Goal: Task Accomplishment & Management: Use online tool/utility

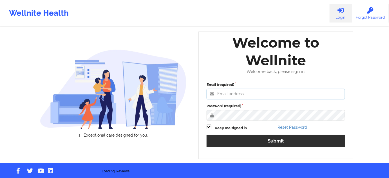
type input "[PERSON_NAME][EMAIL_ADDRESS][PERSON_NAME][DOMAIN_NAME]"
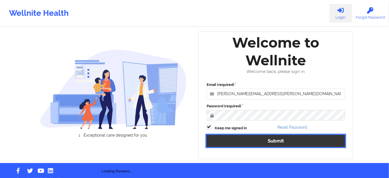
click at [275, 140] on button "Submit" at bounding box center [276, 141] width 139 height 12
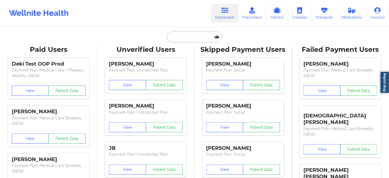
click at [209, 33] on input "text" at bounding box center [195, 37] width 56 height 11
paste input "[PERSON_NAME]"
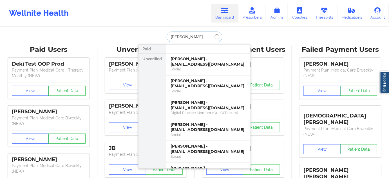
type input "[PERSON_NAME]"
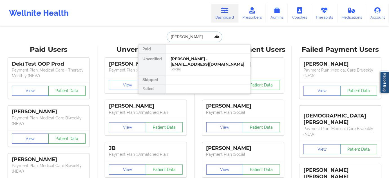
click at [192, 60] on div "[PERSON_NAME] - [EMAIL_ADDRESS][DOMAIN_NAME]" at bounding box center [209, 61] width 76 height 10
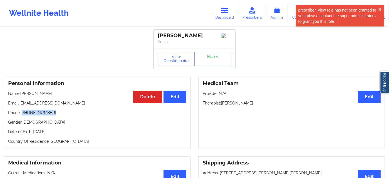
drag, startPoint x: 23, startPoint y: 118, endPoint x: 64, endPoint y: 119, distance: 40.6
click at [64, 116] on p "Phone: [PHONE_NUMBER]" at bounding box center [97, 113] width 178 height 6
copy p "[PHONE_NUMBER]"
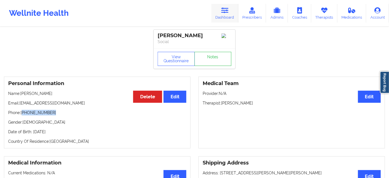
click at [232, 16] on link "Dashboard" at bounding box center [225, 13] width 27 height 19
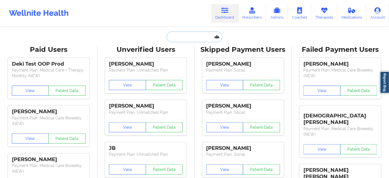
click at [189, 41] on input "text" at bounding box center [195, 37] width 56 height 11
paste input "[EMAIL_ADDRESS][DOMAIN_NAME]"
type input "[EMAIL_ADDRESS][DOMAIN_NAME]"
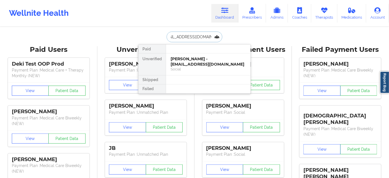
click at [185, 59] on div "[PERSON_NAME] - [EMAIL_ADDRESS][DOMAIN_NAME]" at bounding box center [209, 61] width 76 height 10
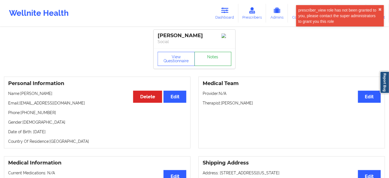
click at [209, 64] on link "Notes" at bounding box center [213, 59] width 37 height 14
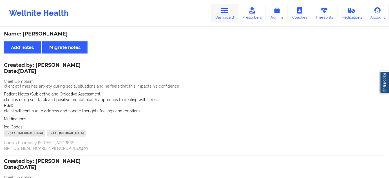
click at [234, 7] on link "Dashboard" at bounding box center [225, 13] width 27 height 19
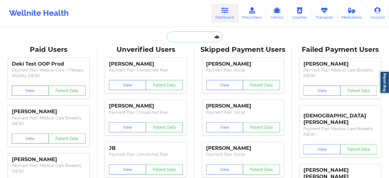
drag, startPoint x: 234, startPoint y: 7, endPoint x: 191, endPoint y: 35, distance: 50.6
click at [191, 35] on input "text" at bounding box center [195, 37] width 56 height 11
paste input "[EMAIL_ADDRESS][DOMAIN_NAME]"
type input "[EMAIL_ADDRESS][DOMAIN_NAME]"
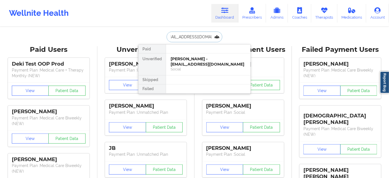
click at [186, 63] on div "[PERSON_NAME] - [EMAIL_ADDRESS][DOMAIN_NAME]" at bounding box center [209, 61] width 76 height 10
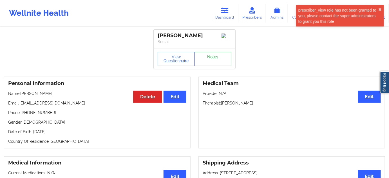
click at [212, 65] on link "Notes" at bounding box center [213, 59] width 37 height 14
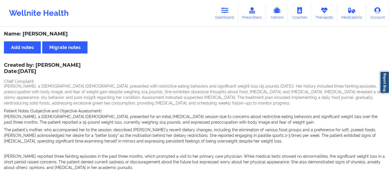
drag, startPoint x: 225, startPoint y: 12, endPoint x: 210, endPoint y: 25, distance: 19.6
click at [225, 12] on icon at bounding box center [225, 10] width 7 height 6
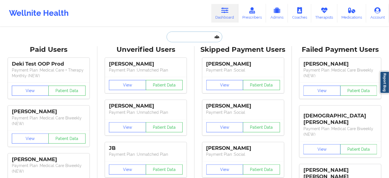
click at [196, 35] on input "text" at bounding box center [195, 37] width 56 height 11
paste input "[EMAIL_ADDRESS][DOMAIN_NAME]"
type input "[EMAIL_ADDRESS][DOMAIN_NAME]"
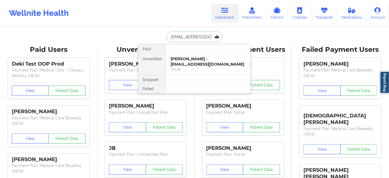
click at [185, 60] on div "[PERSON_NAME] - [EMAIL_ADDRESS][DOMAIN_NAME]" at bounding box center [209, 61] width 76 height 10
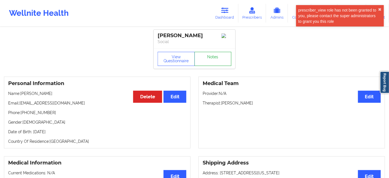
click at [209, 63] on link "Notes" at bounding box center [213, 59] width 37 height 14
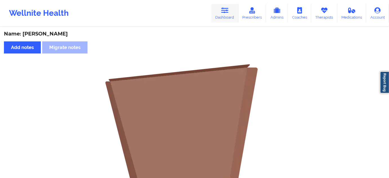
click at [229, 10] on icon at bounding box center [225, 10] width 7 height 6
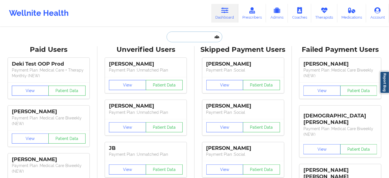
click at [195, 34] on input "text" at bounding box center [195, 37] width 56 height 11
paste input "[EMAIL_ADDRESS][DOMAIN_NAME]"
type input "[EMAIL_ADDRESS][DOMAIN_NAME]"
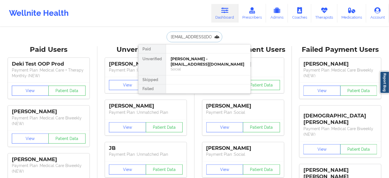
click at [187, 64] on div "[PERSON_NAME] - [EMAIL_ADDRESS][DOMAIN_NAME]" at bounding box center [209, 61] width 76 height 10
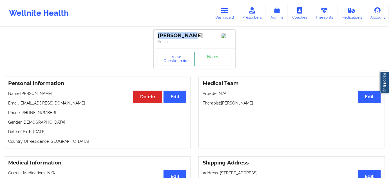
drag, startPoint x: 191, startPoint y: 36, endPoint x: 132, endPoint y: 36, distance: 59.2
copy div "[PERSON_NAME]"
drag, startPoint x: 222, startPoint y: 105, endPoint x: 265, endPoint y: 102, distance: 42.9
click at [265, 102] on p "Therapist: [PERSON_NAME]" at bounding box center [292, 103] width 178 height 6
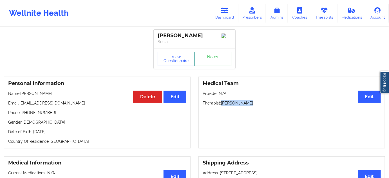
copy p "[PERSON_NAME]"
click at [187, 38] on div "[PERSON_NAME]" at bounding box center [195, 35] width 74 height 6
copy div "[PERSON_NAME]"
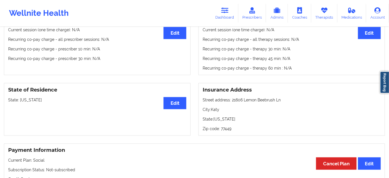
scroll to position [188, 0]
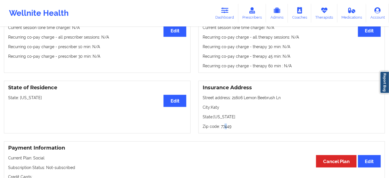
click at [225, 128] on p "Zip code: 77449" at bounding box center [292, 127] width 178 height 6
drag, startPoint x: 225, startPoint y: 128, endPoint x: 245, endPoint y: 125, distance: 20.0
click at [226, 128] on p "Zip code: 77449" at bounding box center [292, 127] width 178 height 6
click at [225, 126] on p "Zip code: 77449" at bounding box center [292, 127] width 178 height 6
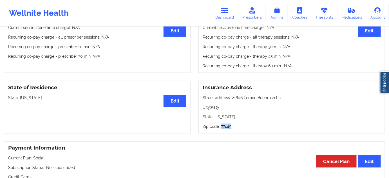
copy p "77449"
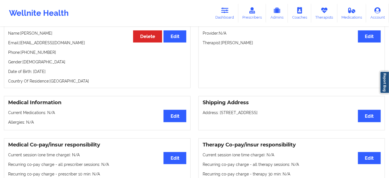
scroll to position [0, 0]
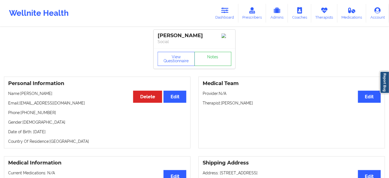
click at [215, 69] on div "View Questionnaire Notes" at bounding box center [195, 58] width 82 height 20
click at [215, 64] on link "Notes" at bounding box center [213, 59] width 37 height 14
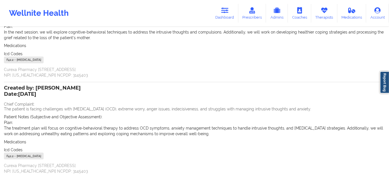
scroll to position [85, 0]
click at [9, 59] on div "F42.2 - [MEDICAL_DATA]" at bounding box center [24, 59] width 40 height 7
copy div "F42.2"
click at [225, 14] on link "Dashboard" at bounding box center [225, 13] width 27 height 19
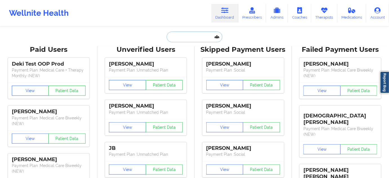
click at [193, 35] on input "text" at bounding box center [195, 37] width 56 height 11
type input "d"
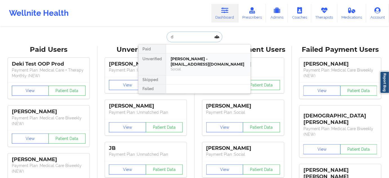
click at [190, 59] on div "[PERSON_NAME] - [EMAIL_ADDRESS][DOMAIN_NAME]" at bounding box center [209, 61] width 76 height 10
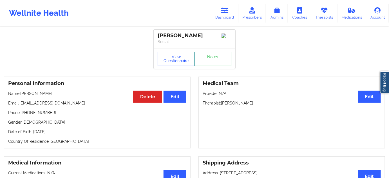
click at [178, 57] on button "View Questionnaire" at bounding box center [176, 59] width 37 height 14
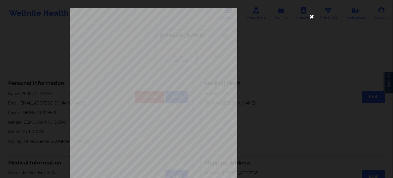
click at [311, 19] on icon at bounding box center [312, 16] width 9 height 9
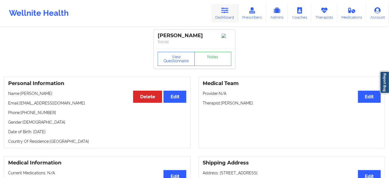
click at [227, 12] on icon at bounding box center [225, 10] width 7 height 6
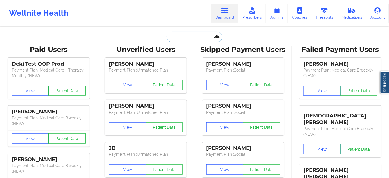
click at [189, 33] on input "text" at bounding box center [195, 37] width 56 height 11
paste input "[EMAIL_ADDRESS][DOMAIN_NAME]"
type input "[EMAIL_ADDRESS][DOMAIN_NAME]"
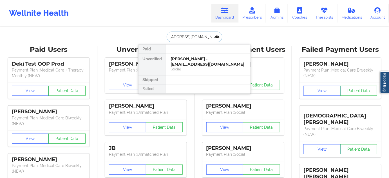
click at [183, 62] on div "[PERSON_NAME] - [EMAIL_ADDRESS][DOMAIN_NAME]" at bounding box center [209, 61] width 76 height 10
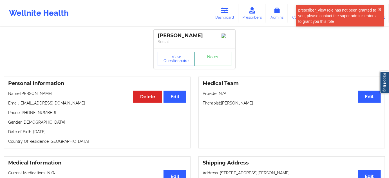
drag, startPoint x: 201, startPoint y: 34, endPoint x: 148, endPoint y: 35, distance: 52.7
copy div "[PERSON_NAME]"
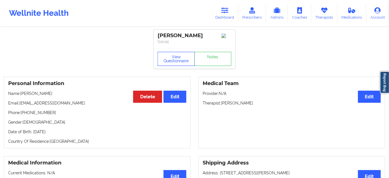
click at [181, 58] on button "View Questionnaire" at bounding box center [176, 59] width 37 height 14
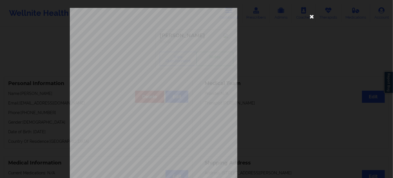
click at [310, 17] on icon at bounding box center [312, 16] width 9 height 9
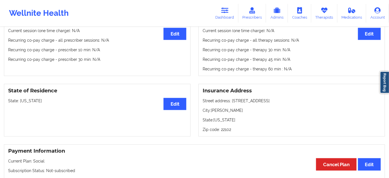
scroll to position [188, 0]
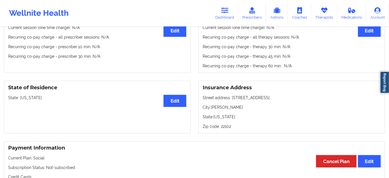
drag, startPoint x: 231, startPoint y: 99, endPoint x: 280, endPoint y: 96, distance: 49.4
click at [280, 96] on p "Street address: [STREET_ADDRESS]" at bounding box center [292, 98] width 178 height 6
copy p "[STREET_ADDRESS]"
click at [274, 112] on div "Insurance Address Street address: [STREET_ADDRESS][PERSON_NAME][US_STATE]" at bounding box center [292, 107] width 187 height 53
drag, startPoint x: 232, startPoint y: 100, endPoint x: 288, endPoint y: 99, distance: 56.7
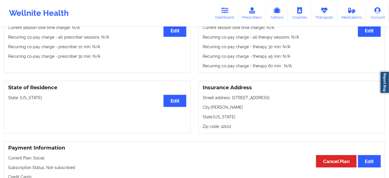
click at [288, 99] on p "Street address: [STREET_ADDRESS]" at bounding box center [292, 98] width 178 height 6
copy p "[STREET_ADDRESS]"
click at [218, 110] on p "City: [PERSON_NAME]" at bounding box center [292, 108] width 178 height 6
copy p "[PERSON_NAME]"
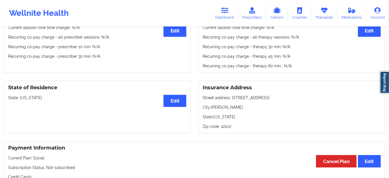
click at [225, 127] on p "Zip code: 22102" at bounding box center [292, 127] width 178 height 6
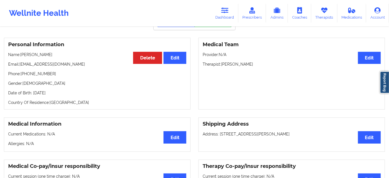
scroll to position [0, 0]
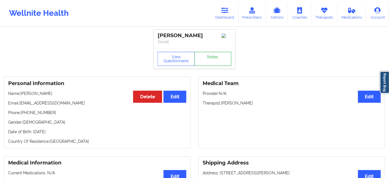
click at [211, 63] on link "Notes" at bounding box center [213, 59] width 37 height 14
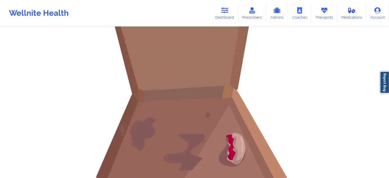
scroll to position [119, 0]
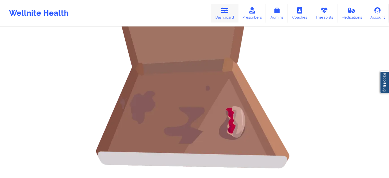
drag, startPoint x: 223, startPoint y: 6, endPoint x: 218, endPoint y: 15, distance: 10.6
click at [223, 6] on link "Dashboard" at bounding box center [225, 13] width 27 height 19
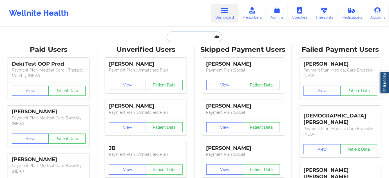
click at [186, 39] on input "text" at bounding box center [195, 37] width 56 height 11
paste input "[EMAIL_ADDRESS][DOMAIN_NAME]"
type input "[EMAIL_ADDRESS][DOMAIN_NAME]"
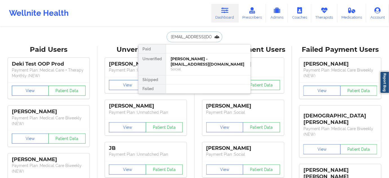
click at [190, 67] on div "Social" at bounding box center [209, 69] width 76 height 5
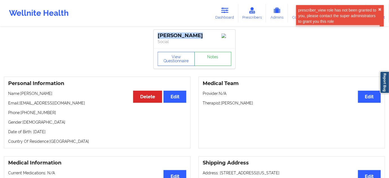
drag, startPoint x: 194, startPoint y: 37, endPoint x: 154, endPoint y: 36, distance: 40.3
click at [154, 36] on div "[PERSON_NAME] Social" at bounding box center [195, 39] width 82 height 19
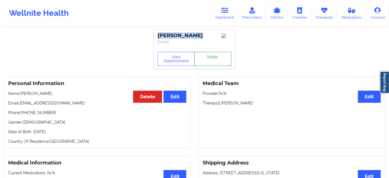
click at [218, 65] on link "Notes" at bounding box center [213, 59] width 37 height 14
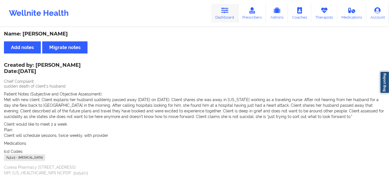
click at [229, 11] on icon at bounding box center [225, 10] width 7 height 6
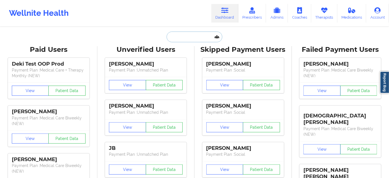
click at [195, 41] on input "text" at bounding box center [195, 37] width 56 height 11
paste input "[EMAIL_ADDRESS][DOMAIN_NAME]"
type input "[EMAIL_ADDRESS][DOMAIN_NAME]"
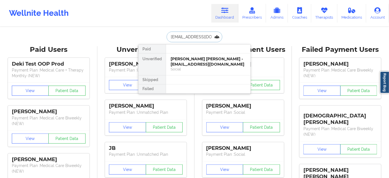
click at [188, 64] on div "[PERSON_NAME] [PERSON_NAME] - [EMAIL_ADDRESS][DOMAIN_NAME]" at bounding box center [209, 61] width 76 height 10
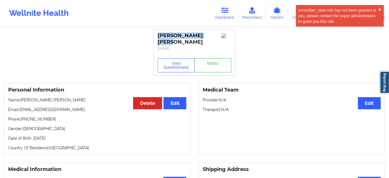
drag, startPoint x: 212, startPoint y: 36, endPoint x: 154, endPoint y: 36, distance: 57.5
click at [154, 36] on div "[PERSON_NAME] [PERSON_NAME] Social" at bounding box center [195, 42] width 82 height 25
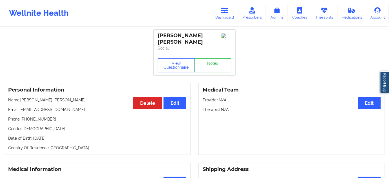
click at [193, 48] on div "[PERSON_NAME] [PERSON_NAME] Social" at bounding box center [195, 42] width 82 height 25
drag, startPoint x: 185, startPoint y: 33, endPoint x: 214, endPoint y: 33, distance: 28.5
click at [214, 33] on div "[PERSON_NAME] [PERSON_NAME]" at bounding box center [195, 38] width 74 height 13
click at [167, 35] on div "[PERSON_NAME] [PERSON_NAME]" at bounding box center [195, 38] width 74 height 13
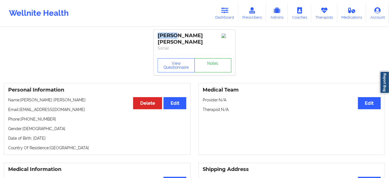
click at [208, 61] on link "Notes" at bounding box center [213, 65] width 37 height 14
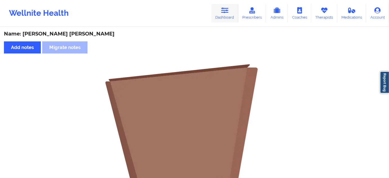
click at [225, 15] on link "Dashboard" at bounding box center [225, 13] width 27 height 19
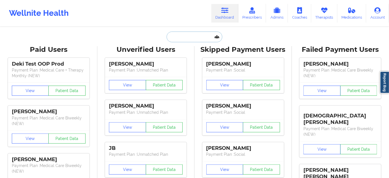
click at [197, 39] on input "text" at bounding box center [195, 37] width 56 height 11
paste input "[EMAIL_ADDRESS][DOMAIN_NAME]"
type input "[EMAIL_ADDRESS][DOMAIN_NAME]"
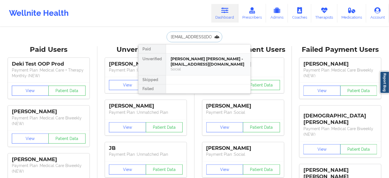
scroll to position [0, 7]
click at [189, 63] on div "[PERSON_NAME] - [EMAIL_ADDRESS][DOMAIN_NAME]" at bounding box center [209, 61] width 76 height 10
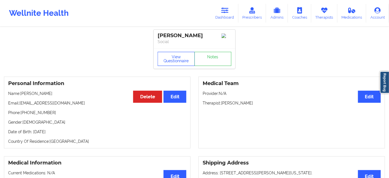
click at [183, 60] on button "View Questionnaire" at bounding box center [176, 59] width 37 height 14
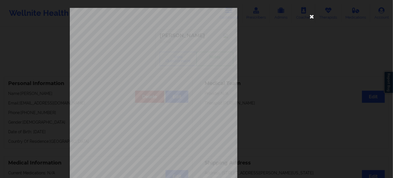
click at [310, 16] on icon at bounding box center [312, 16] width 9 height 9
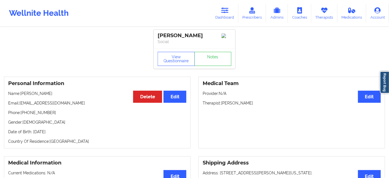
drag, startPoint x: 222, startPoint y: 105, endPoint x: 263, endPoint y: 104, distance: 40.6
click at [265, 106] on p "Therapist: [PERSON_NAME]" at bounding box center [292, 103] width 178 height 6
drag, startPoint x: 176, startPoint y: 37, endPoint x: 152, endPoint y: 34, distance: 24.1
click at [228, 60] on link "Notes" at bounding box center [213, 59] width 37 height 14
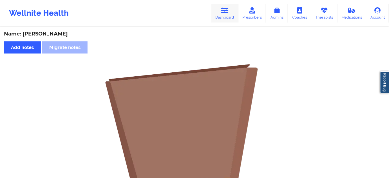
click at [228, 11] on icon at bounding box center [225, 10] width 7 height 6
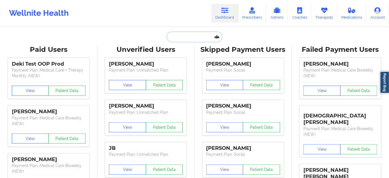
click at [194, 40] on input "text" at bounding box center [195, 37] width 56 height 11
paste input "[EMAIL_ADDRESS][DOMAIN_NAME]"
type input "[EMAIL_ADDRESS][DOMAIN_NAME]"
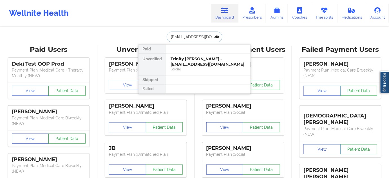
click at [188, 62] on div "Trinity [PERSON_NAME] - [EMAIL_ADDRESS][DOMAIN_NAME]" at bounding box center [209, 61] width 76 height 10
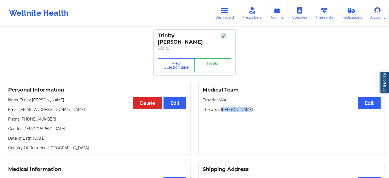
drag, startPoint x: 222, startPoint y: 106, endPoint x: 253, endPoint y: 105, distance: 30.7
click at [252, 107] on p "Therapist: [PERSON_NAME]" at bounding box center [292, 110] width 178 height 6
click at [198, 33] on div "Trinity [PERSON_NAME]" at bounding box center [195, 38] width 74 height 13
drag, startPoint x: 198, startPoint y: 33, endPoint x: 158, endPoint y: 33, distance: 39.7
click at [158, 33] on div "Trinity [PERSON_NAME]" at bounding box center [195, 38] width 74 height 13
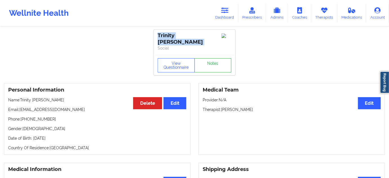
click at [209, 61] on link "Notes" at bounding box center [213, 65] width 37 height 14
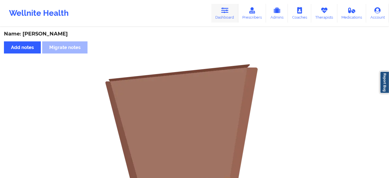
click at [235, 17] on link "Dashboard" at bounding box center [225, 13] width 27 height 19
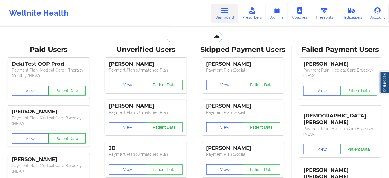
click at [191, 38] on input "text" at bounding box center [195, 37] width 56 height 11
paste input "[EMAIL_ADDRESS][DOMAIN_NAME]"
type input "[EMAIL_ADDRESS][DOMAIN_NAME]"
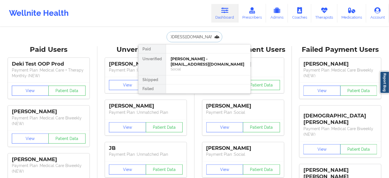
click at [188, 64] on div "[PERSON_NAME] - [EMAIL_ADDRESS][DOMAIN_NAME]" at bounding box center [209, 61] width 76 height 10
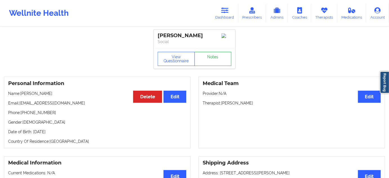
click at [212, 65] on link "Notes" at bounding box center [213, 59] width 37 height 14
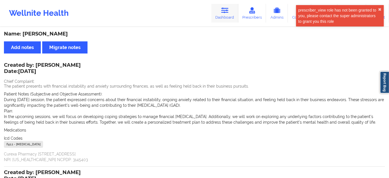
click at [222, 21] on link "Dashboard" at bounding box center [225, 13] width 27 height 19
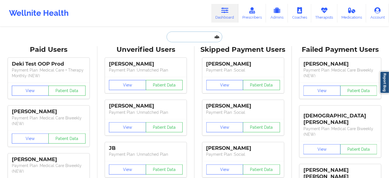
drag, startPoint x: 222, startPoint y: 21, endPoint x: 200, endPoint y: 36, distance: 26.3
click at [200, 36] on input "text" at bounding box center [195, 37] width 56 height 11
paste input "[EMAIL_ADDRESS][DOMAIN_NAME]"
type input "[EMAIL_ADDRESS][DOMAIN_NAME]"
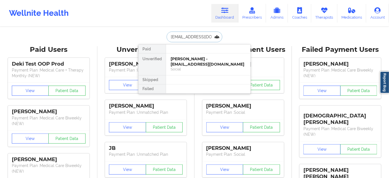
scroll to position [0, 7]
click at [191, 61] on div "[PERSON_NAME] - [EMAIL_ADDRESS][DOMAIN_NAME]" at bounding box center [209, 61] width 76 height 10
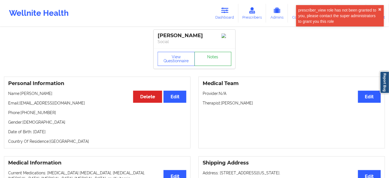
click at [211, 61] on link "Notes" at bounding box center [213, 59] width 37 height 14
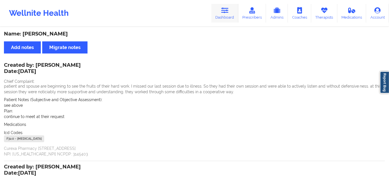
click at [234, 15] on link "Dashboard" at bounding box center [225, 13] width 27 height 19
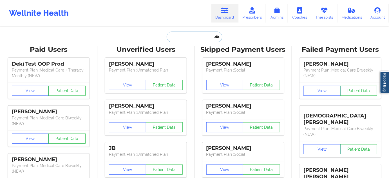
click at [180, 39] on input "text" at bounding box center [195, 37] width 56 height 11
paste input "[EMAIL_ADDRESS][DOMAIN_NAME]"
type input "[EMAIL_ADDRESS][DOMAIN_NAME]"
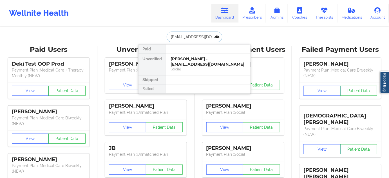
click at [181, 62] on div "[PERSON_NAME] - [EMAIL_ADDRESS][DOMAIN_NAME]" at bounding box center [209, 61] width 76 height 10
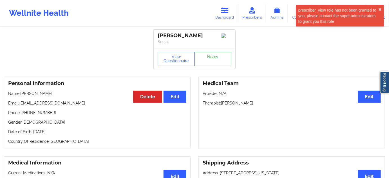
click at [215, 57] on link "Notes" at bounding box center [213, 59] width 37 height 14
